Goal: Check status: Check status

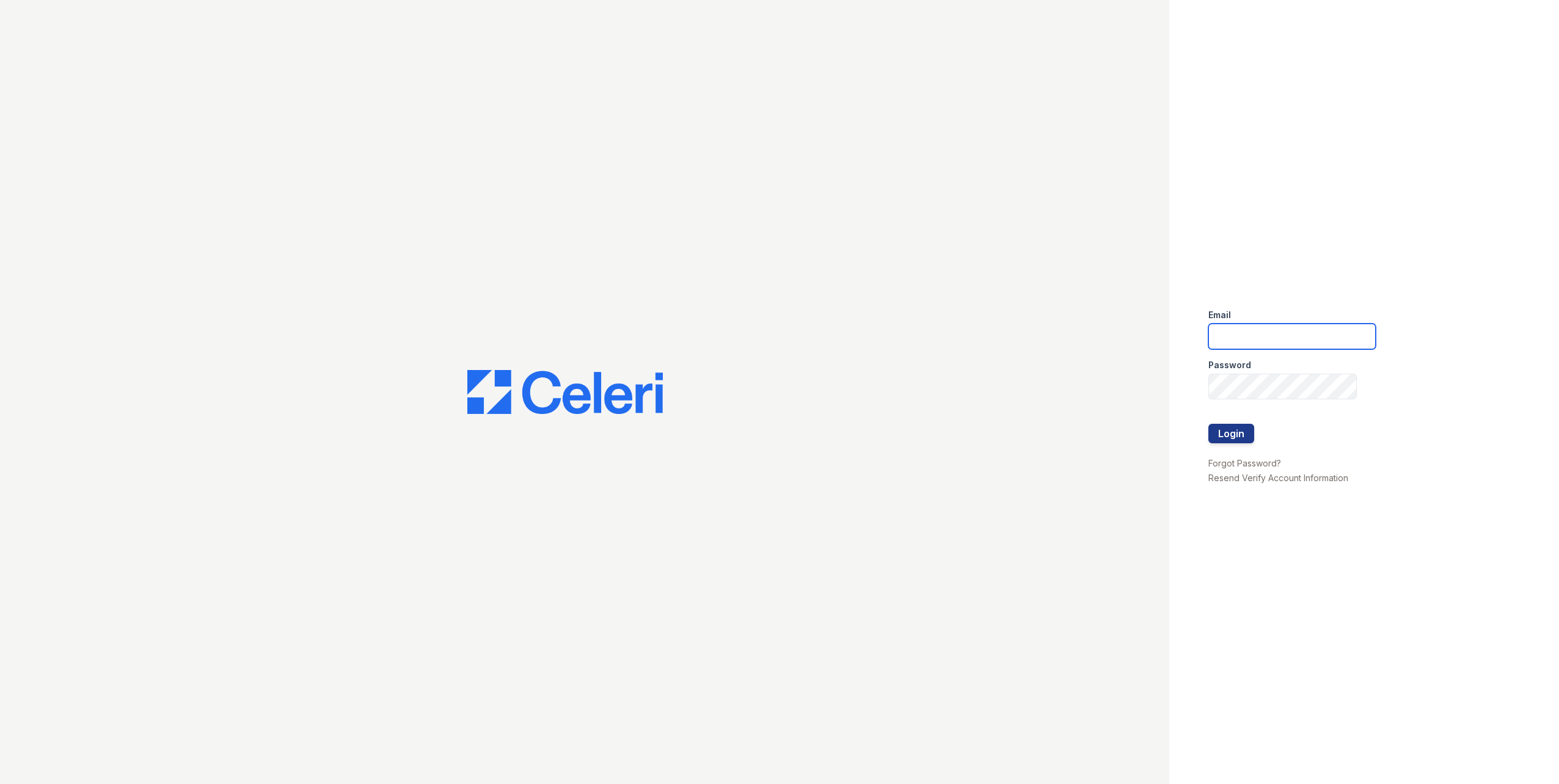
click at [1258, 334] on input "email" at bounding box center [1292, 336] width 167 height 26
type input "thornbury.am@cafmanagement.com"
click at [1231, 439] on button "Login" at bounding box center [1231, 433] width 46 height 19
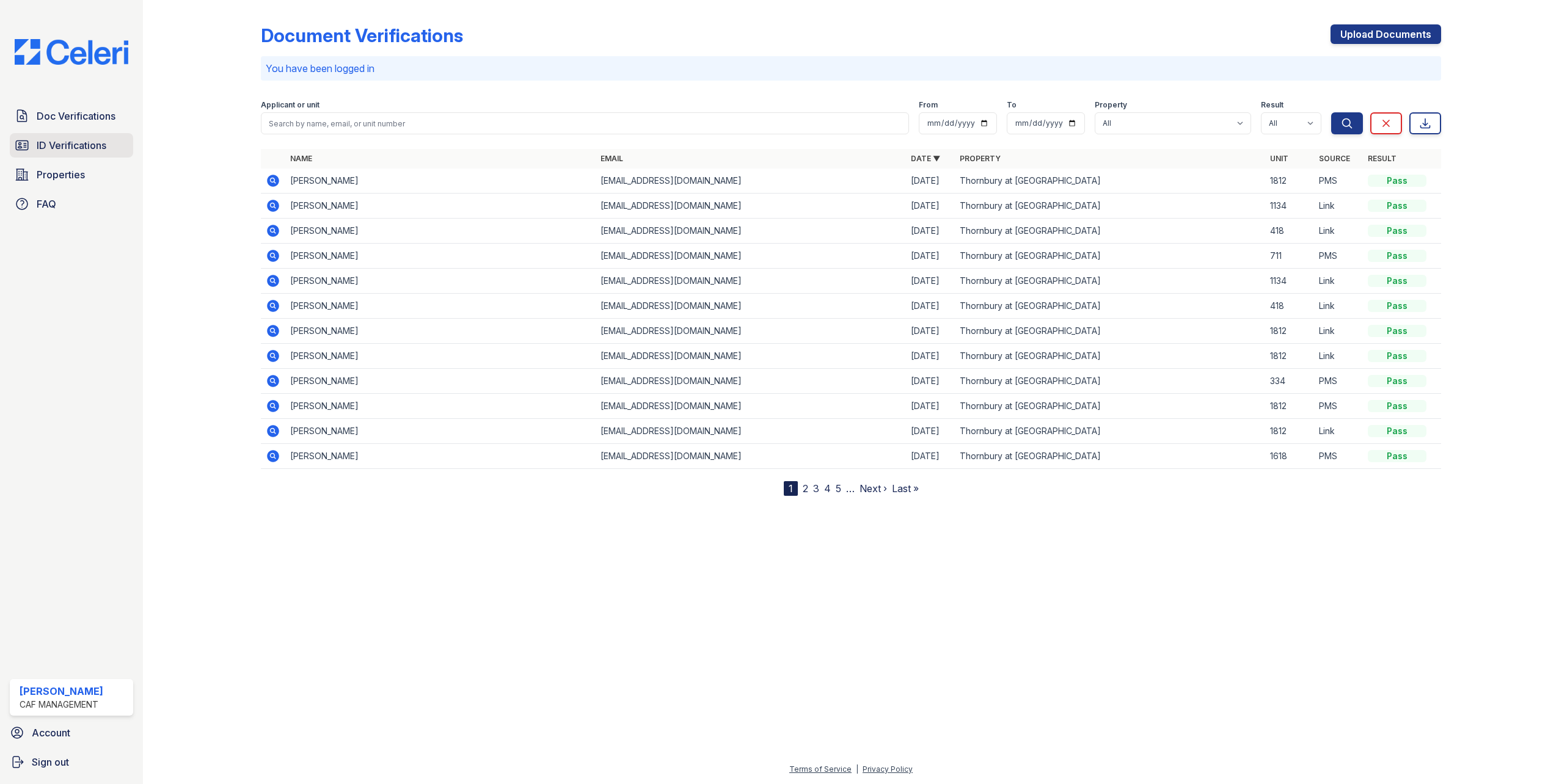
click at [97, 146] on span "ID Verifications" at bounding box center [71, 145] width 70 height 14
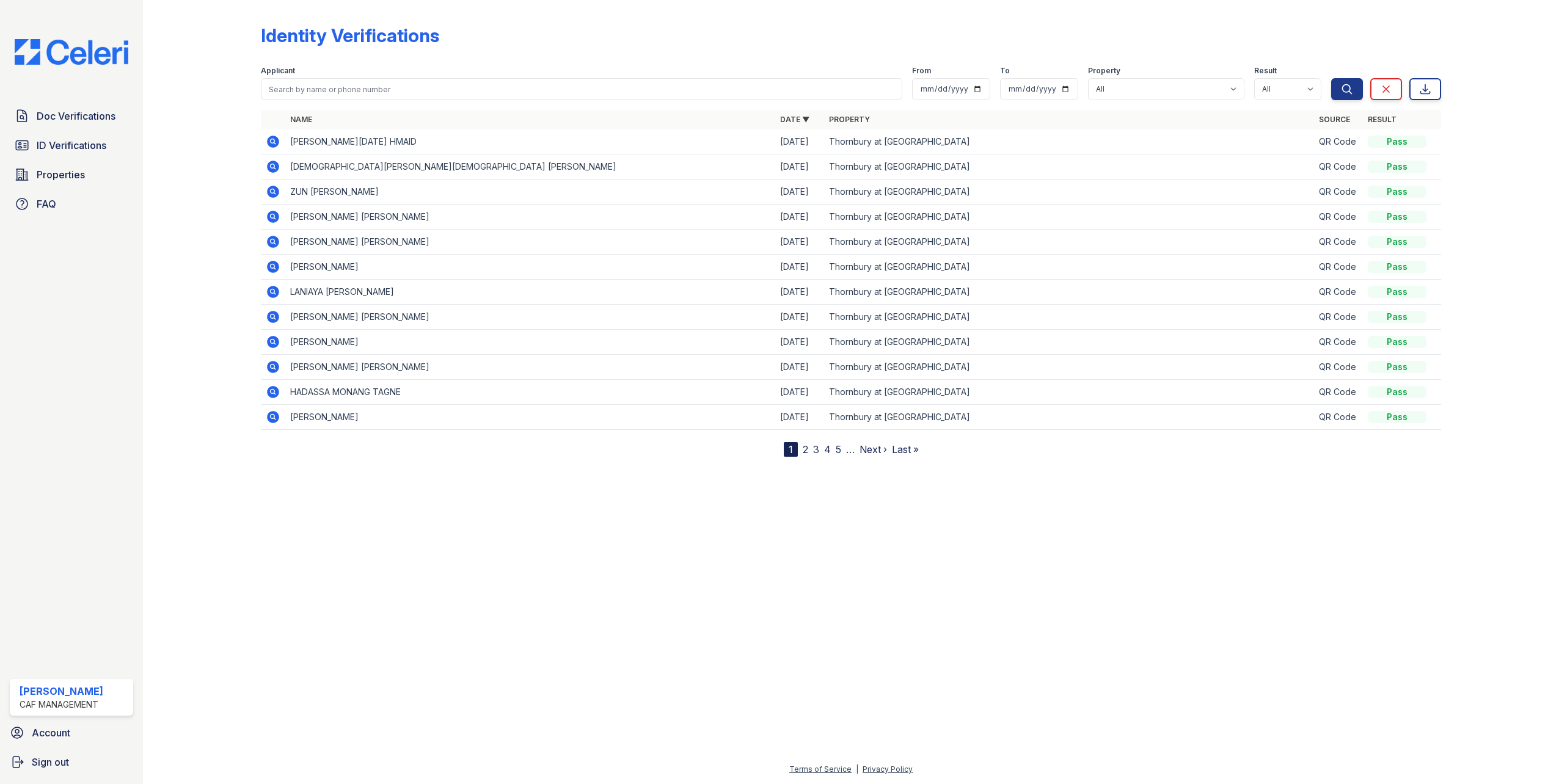
click at [92, 129] on div "Doc Verifications ID Verifications Properties FAQ" at bounding box center [71, 160] width 133 height 113
click at [92, 122] on span "Doc Verifications" at bounding box center [76, 115] width 79 height 14
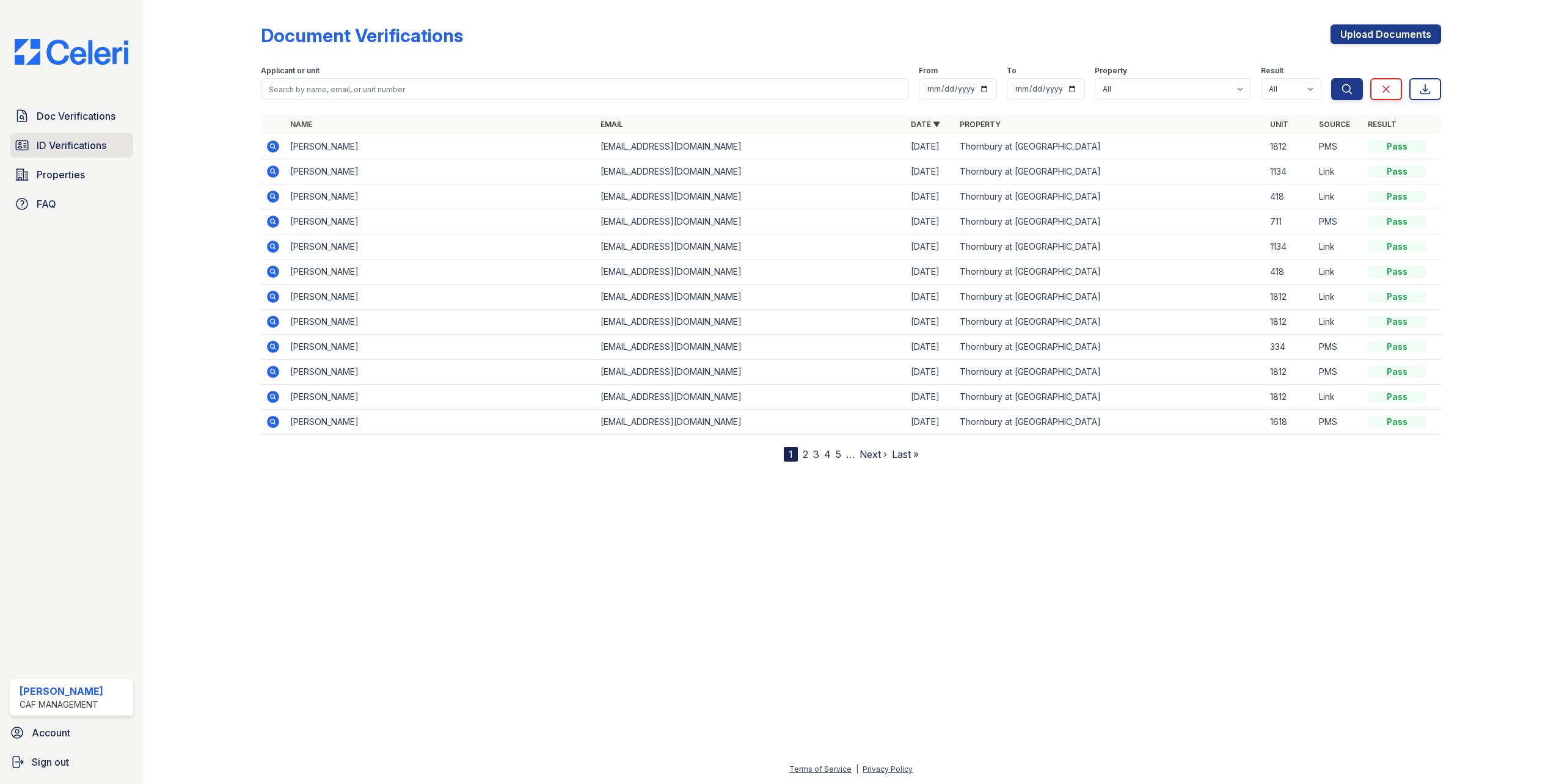
click at [85, 145] on span "ID Verifications" at bounding box center [71, 145] width 70 height 14
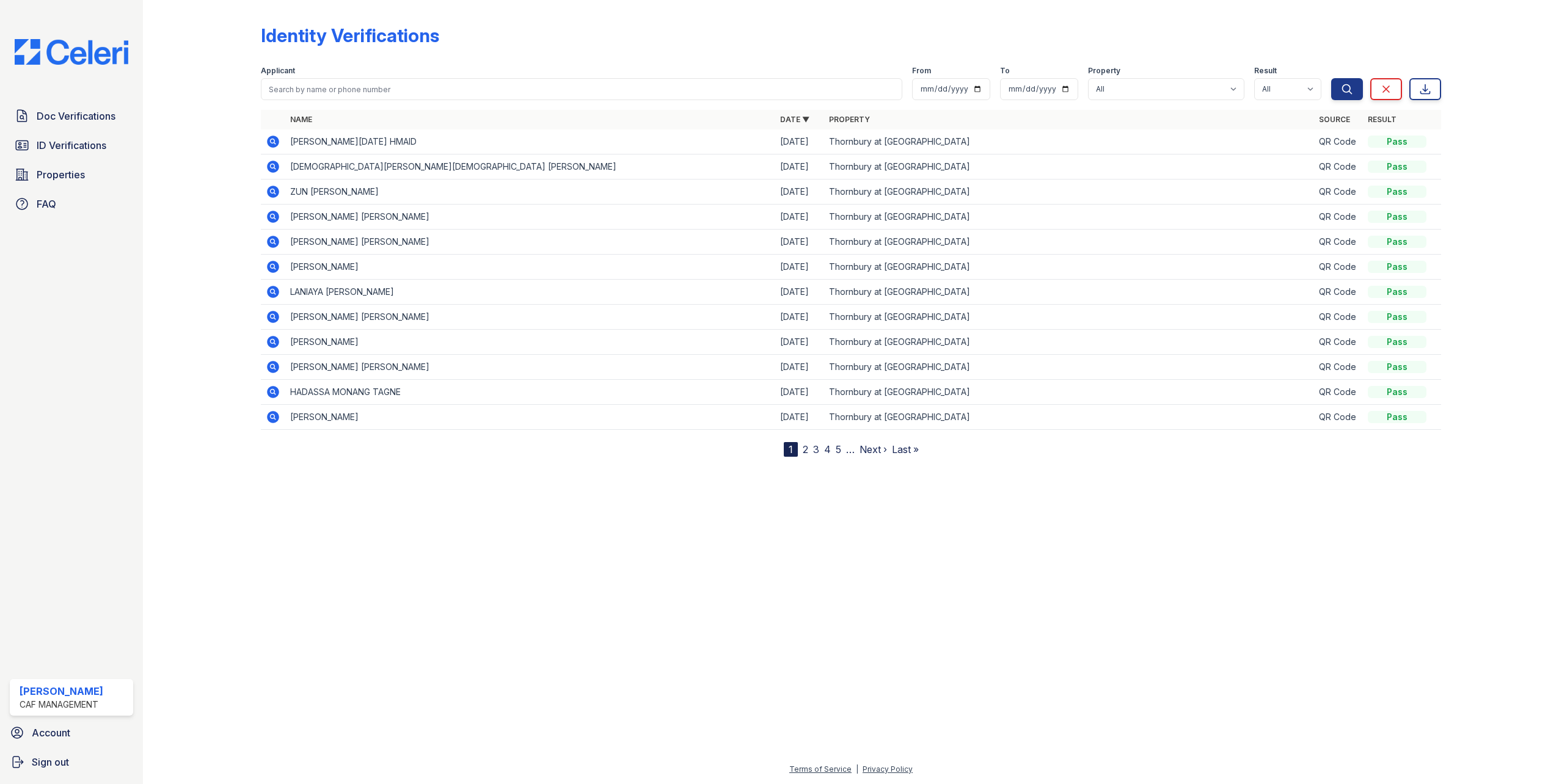
drag, startPoint x: 630, startPoint y: 3, endPoint x: 884, endPoint y: 33, distance: 255.8
click at [896, 34] on div "Identity Verifications" at bounding box center [851, 40] width 1180 height 32
drag, startPoint x: 314, startPoint y: 1, endPoint x: 1498, endPoint y: 71, distance: 1186.1
click at [1498, 72] on div at bounding box center [1490, 231] width 98 height 452
drag, startPoint x: 1511, startPoint y: 0, endPoint x: 1278, endPoint y: 25, distance: 234.3
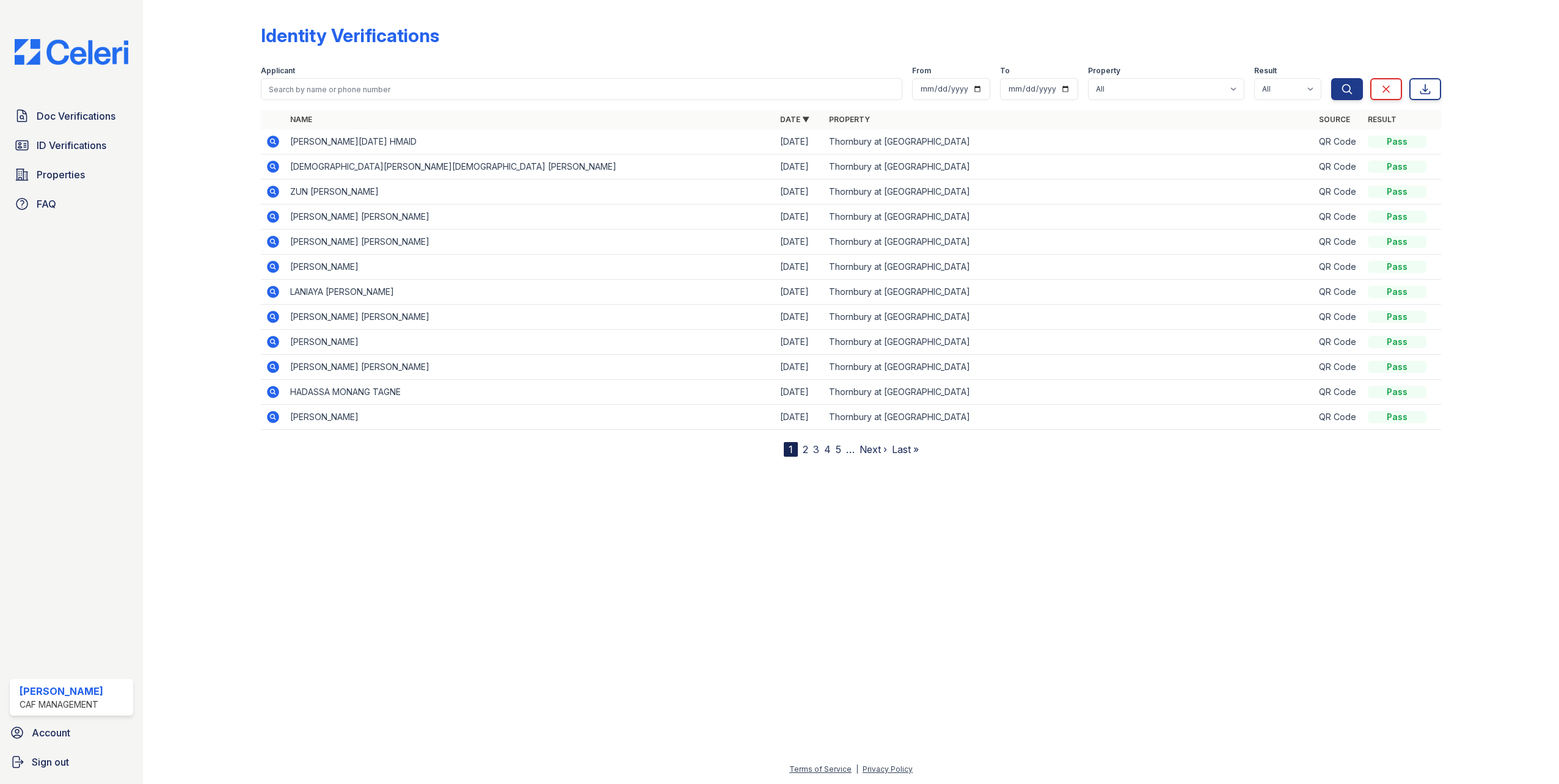
click at [1278, 25] on div "Identity Verifications" at bounding box center [851, 40] width 1180 height 32
drag, startPoint x: 1455, startPoint y: 0, endPoint x: 784, endPoint y: 17, distance: 671.2
click at [784, 17] on div "Identity Verifications Filter Applicant From To Property All Thornbury at [GEOG…" at bounding box center [851, 231] width 1180 height 452
drag, startPoint x: 282, startPoint y: 1, endPoint x: 510, endPoint y: 28, distance: 229.6
click at [510, 28] on div "Identity Verifications" at bounding box center [851, 40] width 1180 height 32
